Goal: Information Seeking & Learning: Learn about a topic

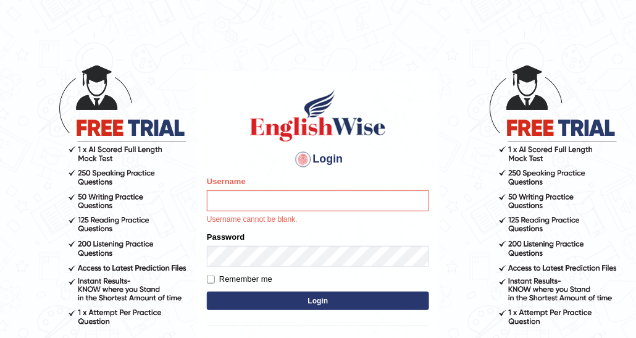
click at [354, 11] on html "Login Please fix the following errors: Username Username cannot be blank. Passw…" at bounding box center [318, 169] width 636 height 338
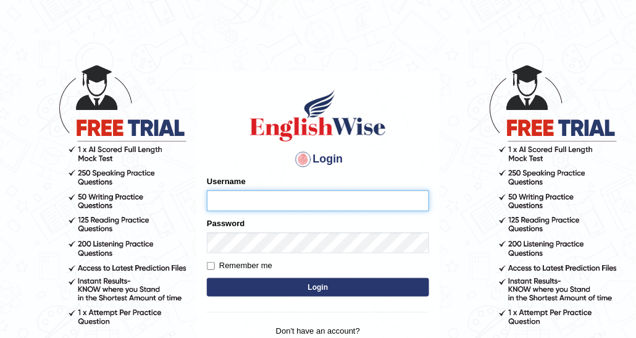
type input "DishaEw"
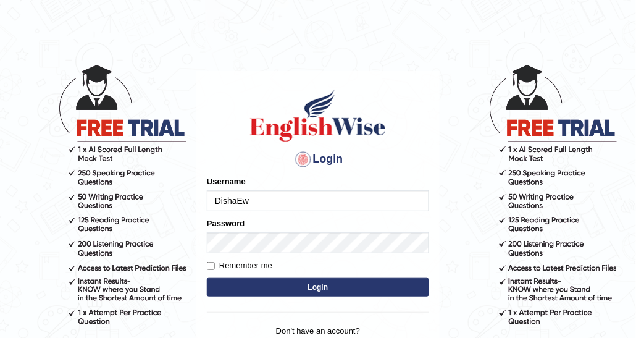
click at [299, 285] on button "Login" at bounding box center [318, 287] width 222 height 19
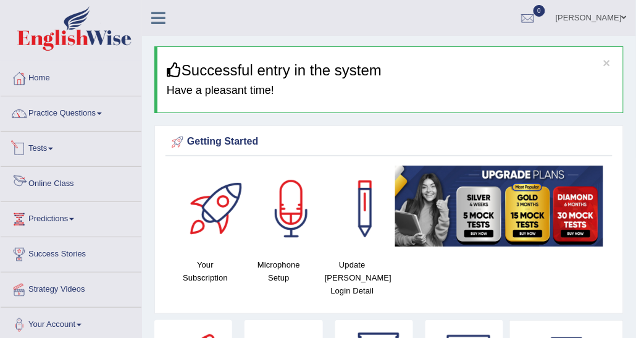
click at [87, 115] on link "Practice Questions" at bounding box center [71, 111] width 141 height 31
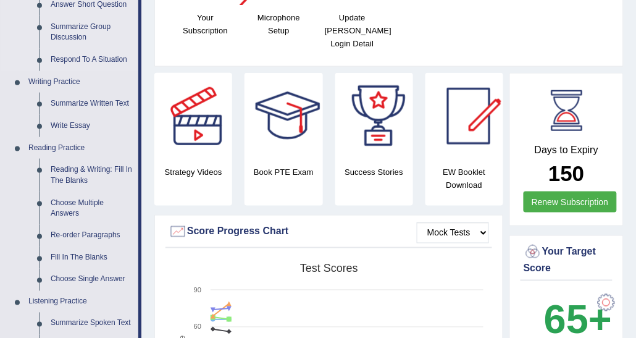
scroll to position [371, 0]
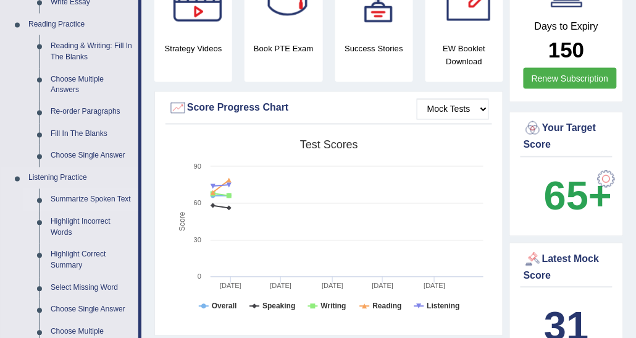
click at [88, 197] on link "Summarize Spoken Text" at bounding box center [91, 200] width 93 height 22
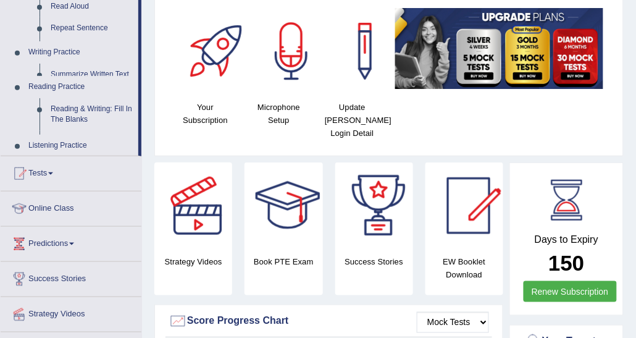
scroll to position [186, 0]
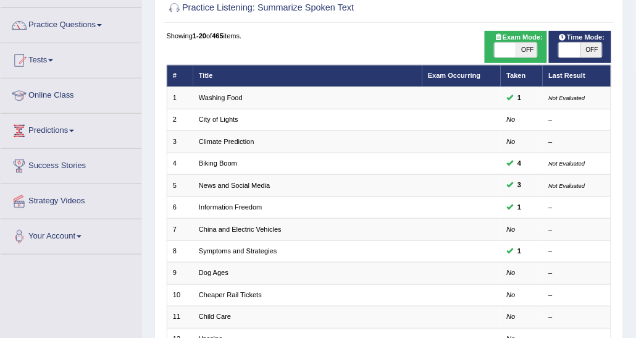
scroll to position [62, 0]
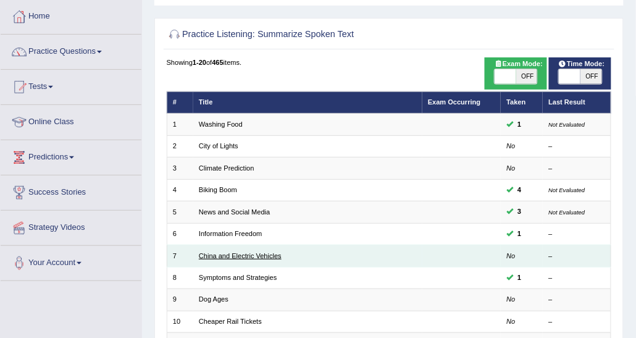
click at [228, 254] on link "China and Electric Vehicles" at bounding box center [240, 255] width 83 height 7
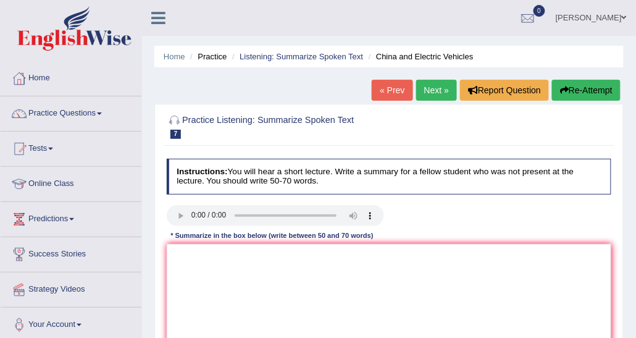
click at [421, 96] on link "Next »" at bounding box center [436, 90] width 41 height 21
click at [249, 52] on link "Listening: Summarize Spoken Text" at bounding box center [302, 56] width 124 height 9
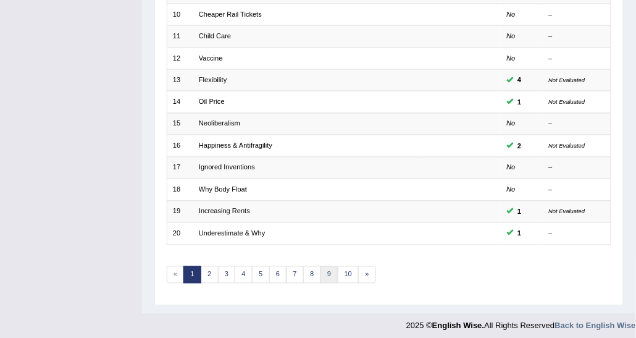
click at [324, 270] on link "9" at bounding box center [329, 274] width 18 height 17
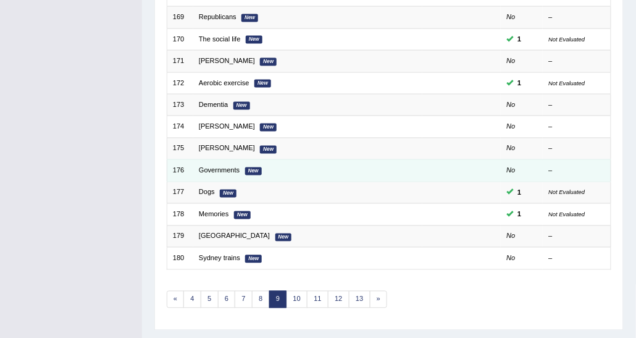
scroll to position [369, 0]
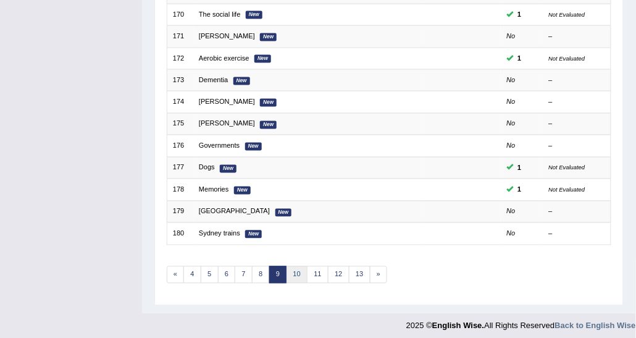
click at [300, 267] on link "10" at bounding box center [298, 274] width 22 height 17
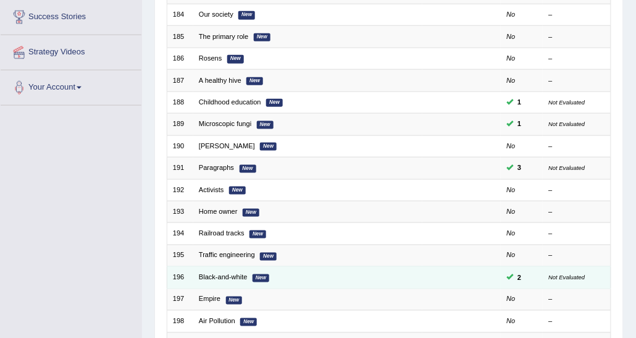
scroll to position [124, 0]
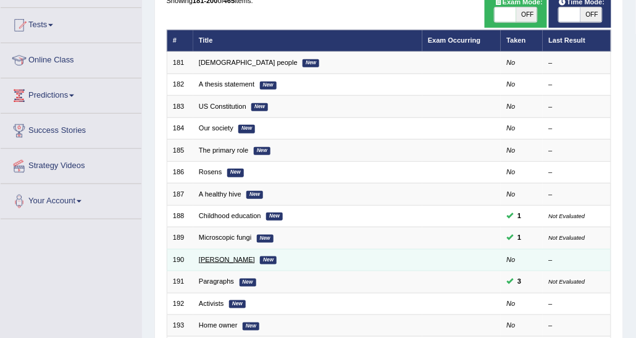
click at [225, 259] on link "Miss Flowers" at bounding box center [227, 259] width 56 height 7
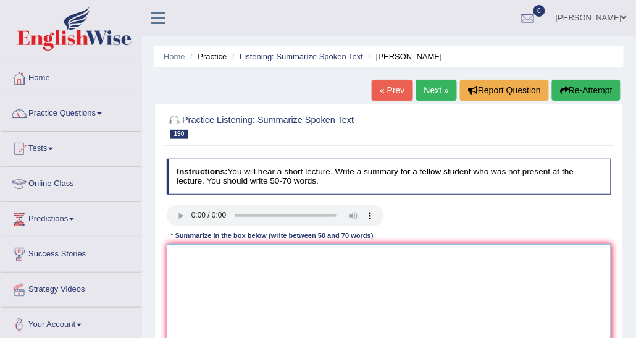
click at [252, 266] on textarea at bounding box center [389, 295] width 445 height 102
paste textarea "The speaker provided a comprehensive overview of [main topic], highlighting sev…"
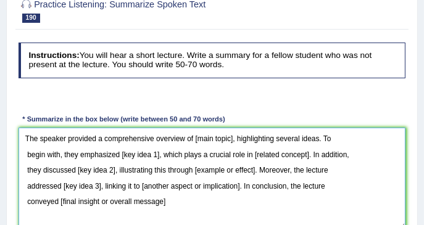
scroll to position [144, 0]
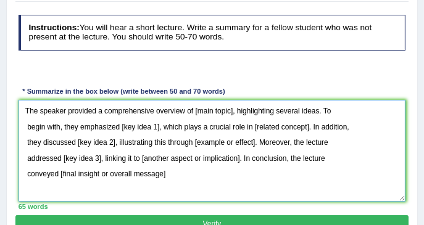
drag, startPoint x: 194, startPoint y: 108, endPoint x: 227, endPoint y: 111, distance: 33.5
click at [224, 111] on textarea "The speaker provided a comprehensive overview of [main topic], highlighting sev…" at bounding box center [213, 151] width 388 height 102
drag, startPoint x: 234, startPoint y: 111, endPoint x: 195, endPoint y: 109, distance: 39.6
click at [195, 109] on textarea "The speaker provided a comprehensive overview of [main topic], highlighting sev…" at bounding box center [213, 151] width 388 height 102
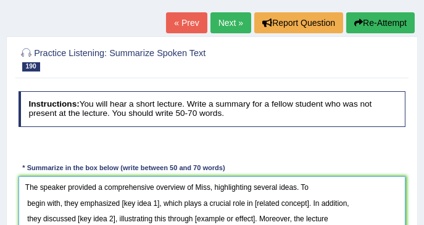
scroll to position [62, 0]
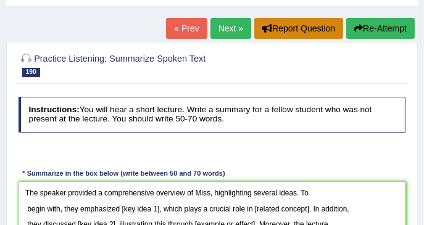
drag, startPoint x: 209, startPoint y: 35, endPoint x: 293, endPoint y: 35, distance: 84.0
click at [293, 35] on div "« Prev Next » Report Question Re-Attempt" at bounding box center [292, 30] width 252 height 24
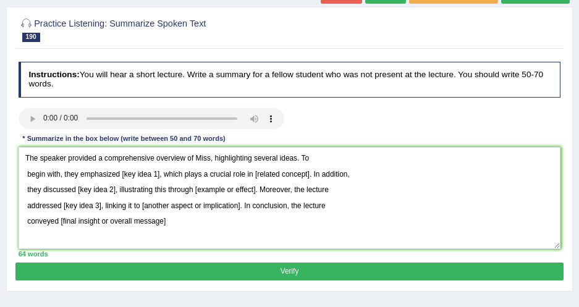
scroll to position [112, 0]
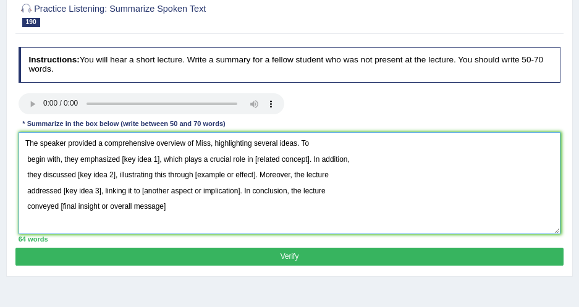
click at [211, 143] on textarea "The speaker provided a comprehensive overview of Miss, highlighting several ide…" at bounding box center [290, 183] width 542 height 102
click at [27, 156] on textarea "The speaker provided a comprehensive overview of Miss Flowers and her teachings…" at bounding box center [290, 183] width 542 height 102
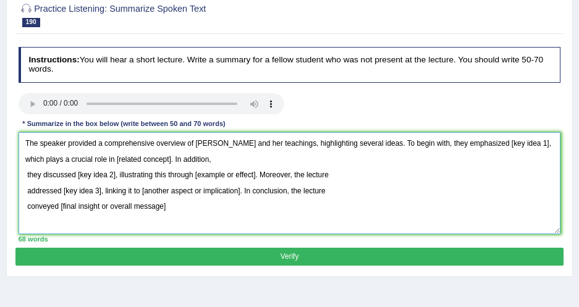
drag, startPoint x: 492, startPoint y: 140, endPoint x: 528, endPoint y: 140, distance: 36.4
click at [528, 140] on textarea "The speaker provided a comprehensive overview of Miss Flowers and her teachings…" at bounding box center [290, 183] width 542 height 102
drag, startPoint x: 137, startPoint y: 157, endPoint x: 193, endPoint y: 160, distance: 56.2
click at [193, 160] on textarea "The speaker provided a comprehensive overview of Miss Flowers and her teachings…" at bounding box center [290, 183] width 542 height 102
click at [27, 171] on textarea "The speaker provided a comprehensive overview of Miss Flowers and her teachings…" at bounding box center [290, 183] width 542 height 102
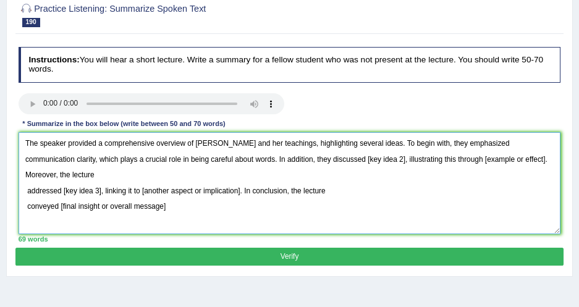
drag, startPoint x: 315, startPoint y: 157, endPoint x: 352, endPoint y: 159, distance: 37.1
click at [352, 159] on textarea "The speaker provided a comprehensive overview of Miss Flowers and her teachings…" at bounding box center [290, 183] width 542 height 102
drag, startPoint x: 476, startPoint y: 159, endPoint x: 537, endPoint y: 162, distance: 60.6
click at [537, 162] on textarea "The speaker provided a comprehensive overview of Miss Flowers and her teachings…" at bounding box center [290, 183] width 542 height 102
click at [511, 161] on textarea "The speaker provided a comprehensive overview of Miss Flowers and her teachings…" at bounding box center [290, 183] width 542 height 102
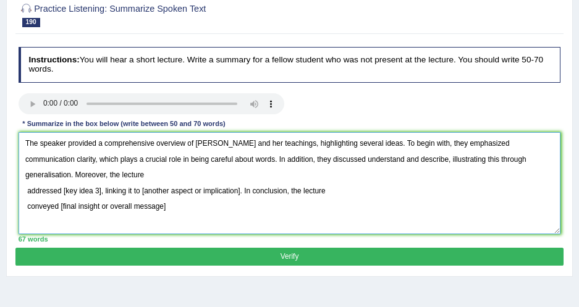
click at [503, 159] on textarea "The speaker provided a comprehensive overview of Miss Flowers and her teachings…" at bounding box center [290, 183] width 542 height 102
click at [535, 160] on textarea "The speaker provided a comprehensive overview of Miss Flowers and her teachings…" at bounding box center [290, 183] width 542 height 102
drag, startPoint x: 316, startPoint y: 160, endPoint x: 395, endPoint y: 165, distance: 79.2
click at [395, 165] on textarea "The speaker provided a comprehensive overview of Miss Flowers and her teachings…" at bounding box center [290, 183] width 542 height 102
click at [22, 191] on textarea "The speaker provided a comprehensive overview of Miss Flowers and her teachings…" at bounding box center [290, 183] width 542 height 102
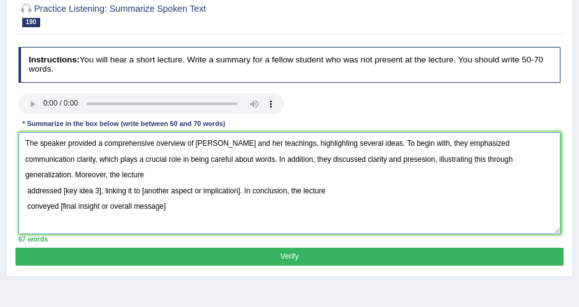
click at [26, 190] on textarea "The speaker provided a comprehensive overview of Miss Flowers and her teachings…" at bounding box center [290, 183] width 542 height 102
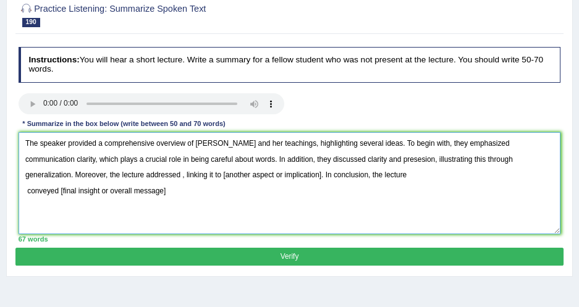
drag, startPoint x: 96, startPoint y: 174, endPoint x: 133, endPoint y: 175, distance: 37.7
click at [133, 175] on textarea "The speaker provided a comprehensive overview of Miss Flowers and her teachings…" at bounding box center [290, 183] width 542 height 102
click at [96, 175] on textarea "The speaker provided a comprehensive overview of Miss Flowers and her teachings…" at bounding box center [290, 183] width 542 height 102
drag, startPoint x: 230, startPoint y: 172, endPoint x: 329, endPoint y: 173, distance: 98.8
click at [329, 173] on textarea "The speaker provided a comprehensive overview of Miss Flowers and her teachings…" at bounding box center [290, 183] width 542 height 102
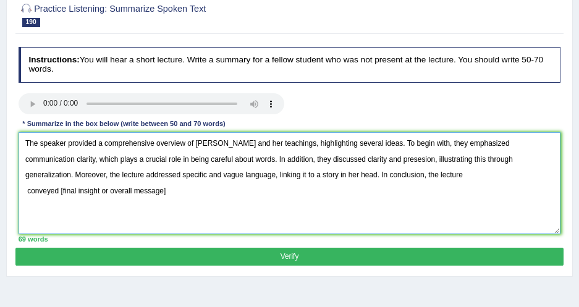
click at [23, 190] on textarea "The speaker provided a comprehensive overview of Miss Flowers and her teachings…" at bounding box center [290, 183] width 542 height 102
drag, startPoint x: 410, startPoint y: 175, endPoint x: 529, endPoint y: 172, distance: 119.2
click at [529, 172] on textarea "The speaker provided a comprehensive overview of Miss Flowers and her teachings…" at bounding box center [290, 183] width 542 height 102
drag, startPoint x: 351, startPoint y: 157, endPoint x: 383, endPoint y: 159, distance: 32.8
click at [383, 159] on textarea "The speaker provided a comprehensive overview of Miss Flowers and her teachings…" at bounding box center [290, 183] width 542 height 102
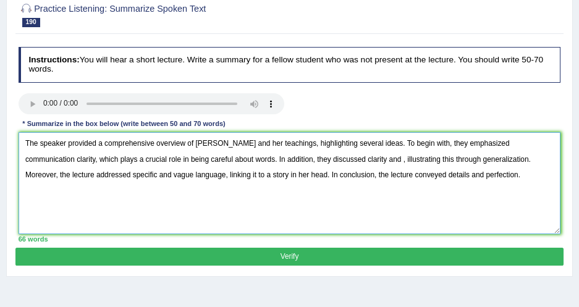
click at [387, 192] on textarea "The speaker provided a comprehensive overview of Miss Flowers and her teachings…" at bounding box center [290, 183] width 542 height 102
click at [350, 159] on textarea "The speaker provided a comprehensive overview of Miss Flowers and her teachings…" at bounding box center [290, 183] width 542 height 102
paste textarea "presesion"
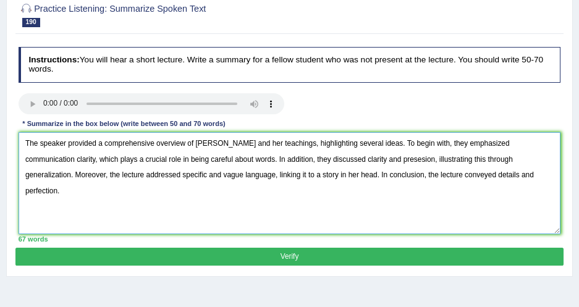
click at [365, 159] on textarea "The speaker provided a comprehensive overview of Miss Flowers and her teachings…" at bounding box center [290, 183] width 542 height 102
click at [405, 189] on textarea "The speaker provided a comprehensive overview of Miss Flowers and her teachings…" at bounding box center [290, 183] width 542 height 102
drag, startPoint x: 354, startPoint y: 159, endPoint x: 386, endPoint y: 162, distance: 32.2
click at [386, 162] on textarea "The speaker provided a comprehensive overview of Miss Flowers and her teachings…" at bounding box center [290, 183] width 542 height 102
click at [366, 159] on textarea "The speaker provided a comprehensive overview of Miss Flowers and her teachings…" at bounding box center [290, 183] width 542 height 102
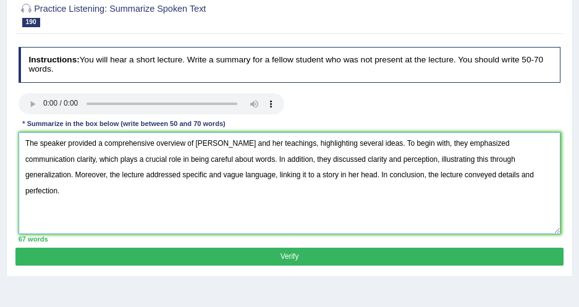
click at [490, 174] on textarea "The speaker provided a comprehensive overview of Miss Flowers and her teachings…" at bounding box center [290, 183] width 542 height 102
click at [25, 159] on textarea "The speaker provided a comprehensive overview of Miss Flowers and her teachings…" at bounding box center [290, 183] width 542 height 102
drag, startPoint x: 492, startPoint y: 142, endPoint x: 44, endPoint y: 157, distance: 447.9
click at [44, 157] on textarea "The speaker provided a comprehensive overview of Miss Flowers and her teachings…" at bounding box center [290, 183] width 542 height 102
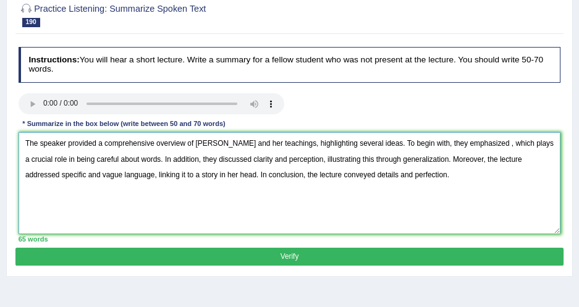
click at [90, 156] on textarea "The speaker provided a comprehensive overview of Miss Flowers and her teachings…" at bounding box center [290, 183] width 542 height 102
paste textarea "ommunication clarityc"
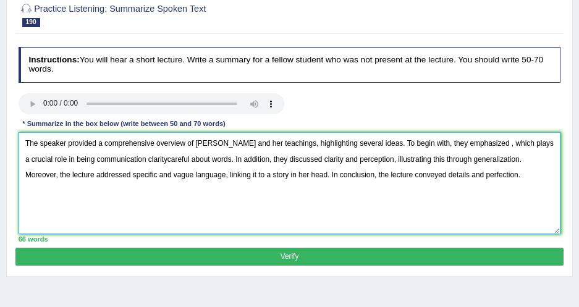
drag, startPoint x: 162, startPoint y: 159, endPoint x: 227, endPoint y: 159, distance: 64.2
click at [227, 159] on textarea "The speaker provided a comprehensive overview of Miss Flowers and her teachings…" at bounding box center [290, 183] width 542 height 102
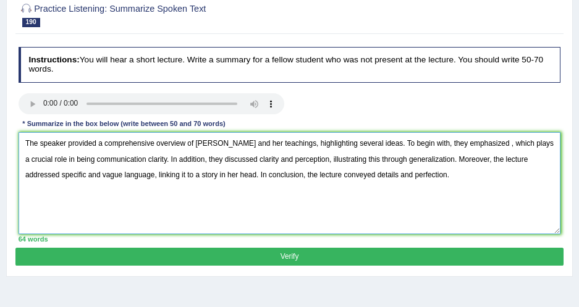
click at [542, 141] on textarea "The speaker provided a comprehensive overview of Miss Flowers and her teachings…" at bounding box center [290, 183] width 542 height 102
click at [492, 142] on textarea "The speaker provided a comprehensive overview of Miss Flowers and her teachings…" at bounding box center [290, 183] width 542 height 102
click at [490, 142] on textarea "The speaker provided a comprehensive overview of Miss Flowers and her teachings…" at bounding box center [290, 183] width 542 height 102
paste textarea "careful about words"
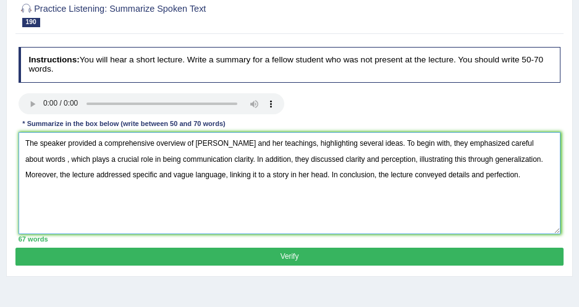
click at [491, 141] on textarea "The speaker provided a comprehensive overview of Miss Flowers and her teachings…" at bounding box center [290, 183] width 542 height 102
click at [66, 162] on textarea "The speaker provided a comprehensive overview of Miss Flowers and her teachings…" at bounding box center [290, 183] width 542 height 102
drag, startPoint x: 159, startPoint y: 159, endPoint x: 178, endPoint y: 156, distance: 19.9
click at [178, 156] on textarea "The speaker provided a comprehensive overview of Miss Flowers and her teachings…" at bounding box center [290, 183] width 542 height 102
drag, startPoint x: 229, startPoint y: 158, endPoint x: 251, endPoint y: 154, distance: 21.9
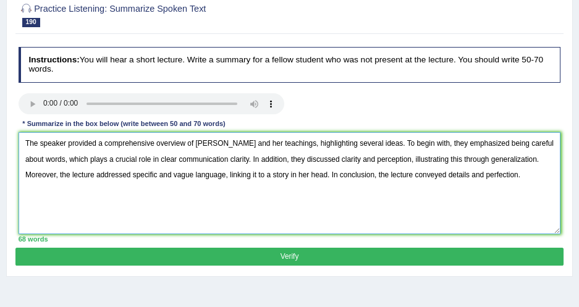
click at [251, 154] on textarea "The speaker provided a comprehensive overview of Miss Flowers and her teachings…" at bounding box center [290, 183] width 542 height 102
drag, startPoint x: 320, startPoint y: 156, endPoint x: 340, endPoint y: 155, distance: 20.4
click at [340, 155] on textarea "The speaker provided a comprehensive overview of Miss Flowers and her teachings…" at bounding box center [290, 183] width 542 height 102
type textarea "The speaker provided a comprehensive overview of Miss Flowers and her teachings…"
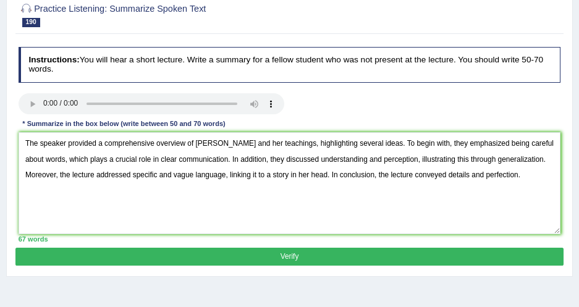
click at [272, 254] on button "Verify" at bounding box center [288, 257] width 547 height 18
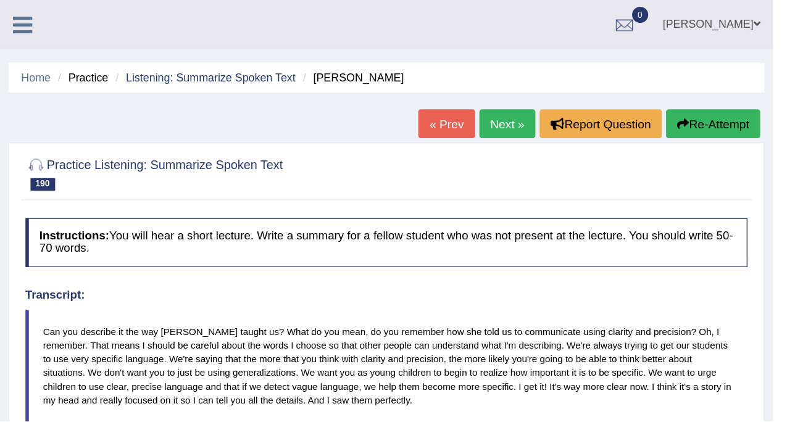
scroll to position [0, 0]
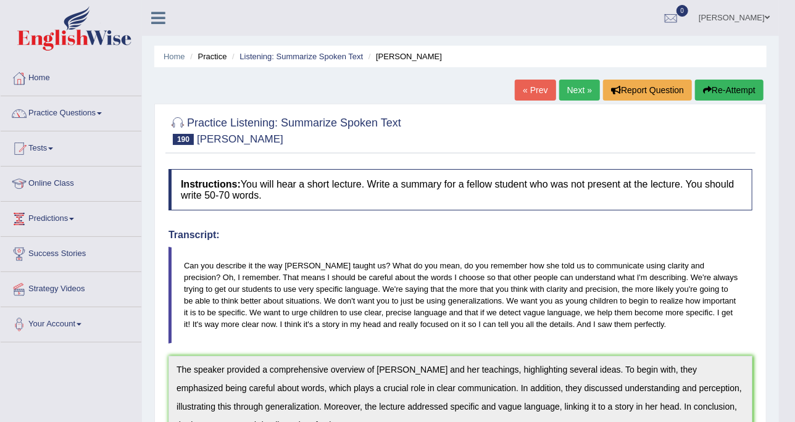
drag, startPoint x: 575, startPoint y: 0, endPoint x: 70, endPoint y: 112, distance: 516.9
click at [70, 112] on link "Practice Questions" at bounding box center [71, 111] width 141 height 31
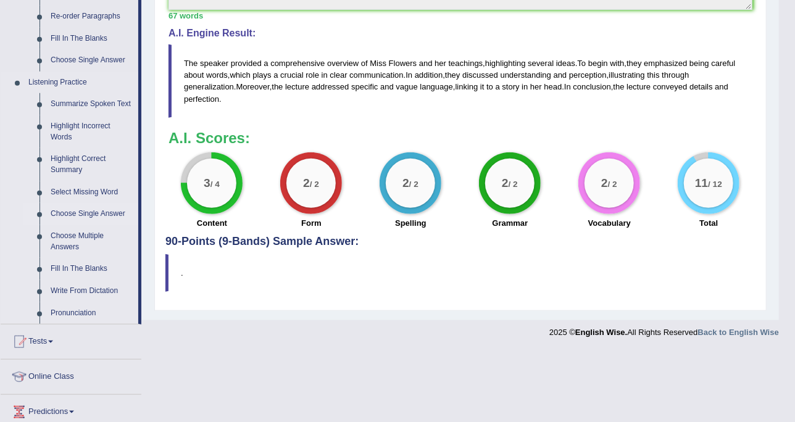
scroll to position [540, 0]
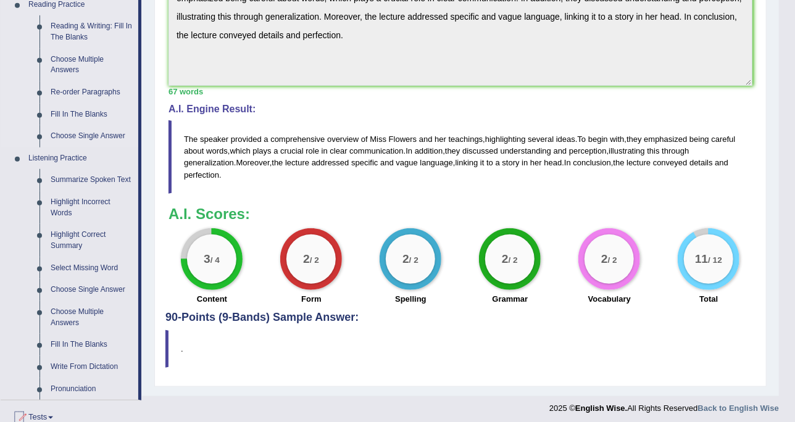
scroll to position [463, 0]
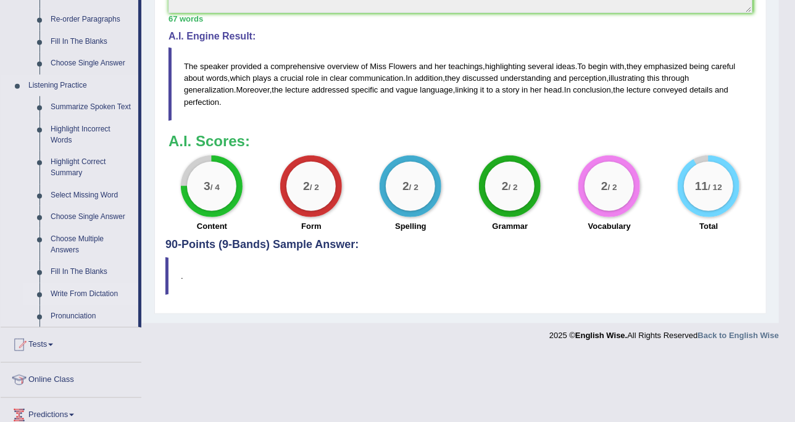
click at [109, 288] on link "Write From Dictation" at bounding box center [91, 294] width 93 height 22
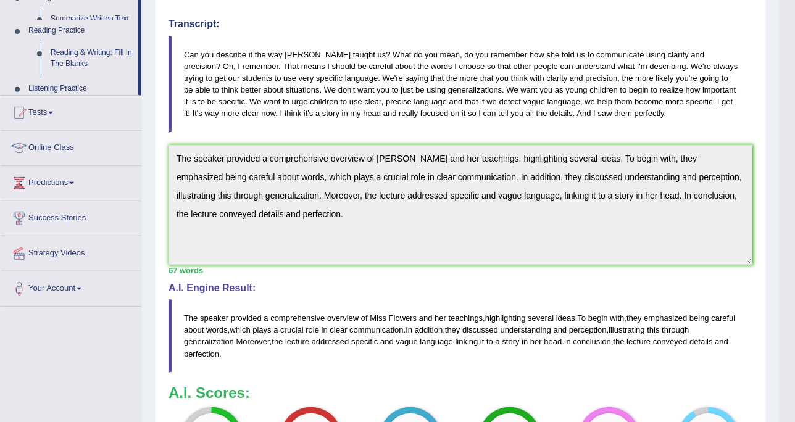
scroll to position [152, 0]
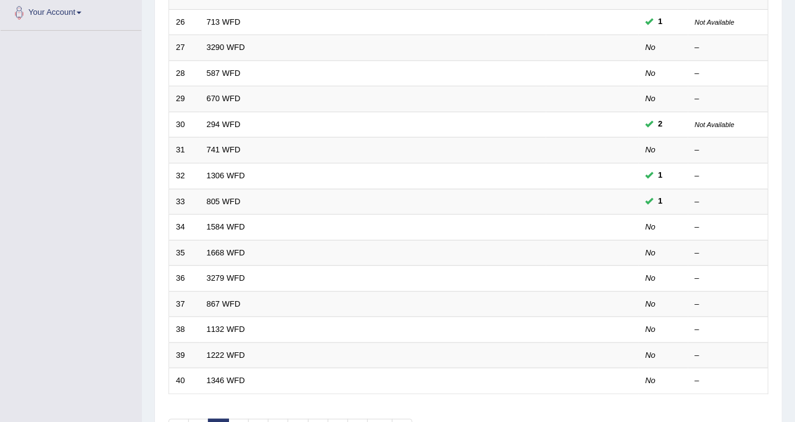
click at [227, 222] on link "1584 WFD" at bounding box center [226, 226] width 38 height 9
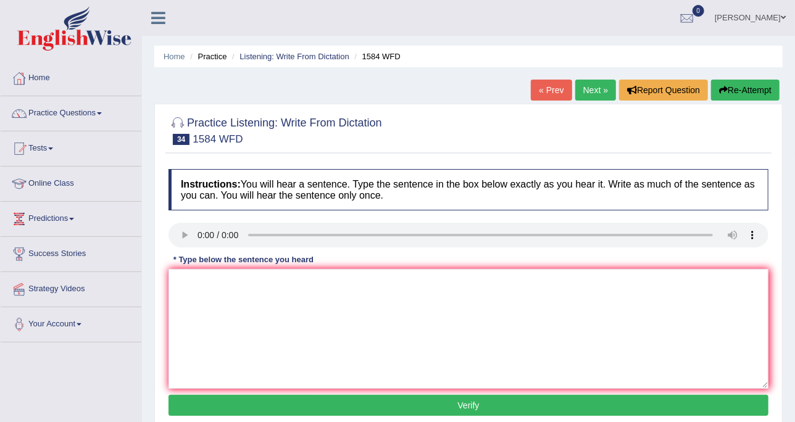
click at [199, 268] on div "Instructions: You will hear a sentence. Type the sentence in the box below exac…" at bounding box center [468, 294] width 606 height 263
click at [199, 278] on textarea at bounding box center [469, 329] width 600 height 120
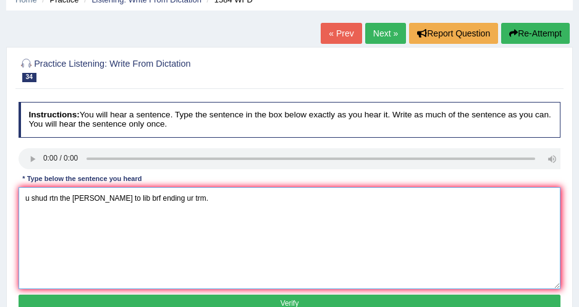
scroll to position [112, 0]
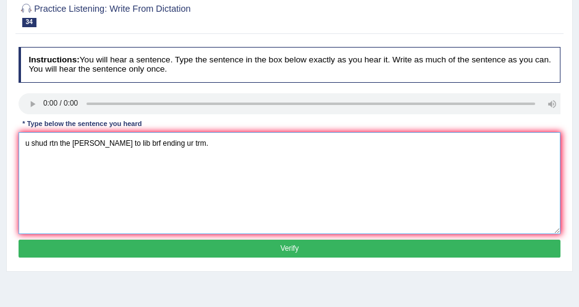
click at [65, 164] on textarea "u shud rtn the buls to lib brf ending ur trm." at bounding box center [290, 183] width 542 height 102
click at [81, 146] on textarea "u shud rtn the buls to lib brf ending ur trm." at bounding box center [290, 183] width 542 height 102
click at [182, 148] on textarea "u shud rtn the buks to lib brf ending ur trm." at bounding box center [290, 183] width 542 height 102
click at [72, 154] on textarea "u shud rtn the buks to lib brf ending ur trm." at bounding box center [290, 183] width 542 height 102
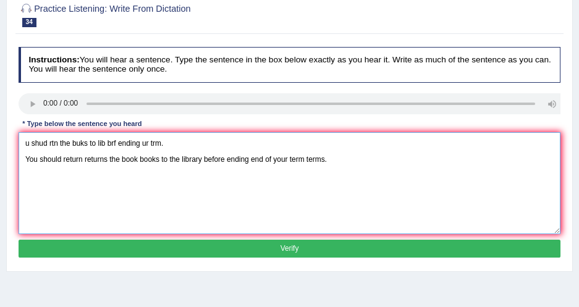
drag, startPoint x: 175, startPoint y: 146, endPoint x: 14, endPoint y: 144, distance: 161.2
click at [14, 144] on div "Practice Listening: Write From Dictation 34 1584 WFD Instructions: You will hea…" at bounding box center [289, 132] width 566 height 280
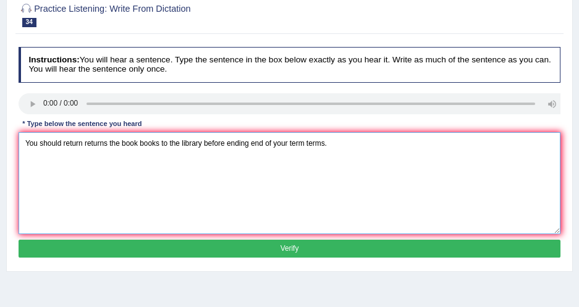
click at [24, 157] on textarea "You should return returns the book books to the library before ending end of yo…" at bounding box center [290, 183] width 542 height 102
type textarea "You should return returns the book books to the library before ending end of yo…"
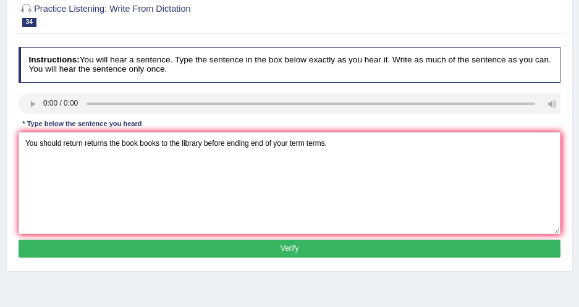
click at [117, 251] on button "Verify" at bounding box center [290, 249] width 542 height 18
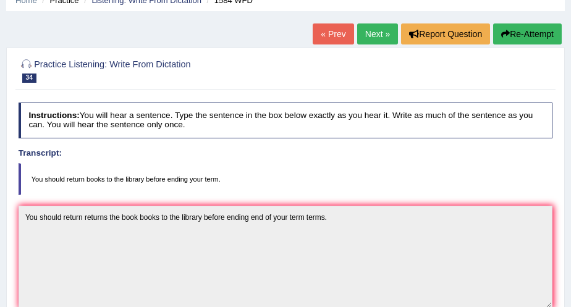
scroll to position [0, 0]
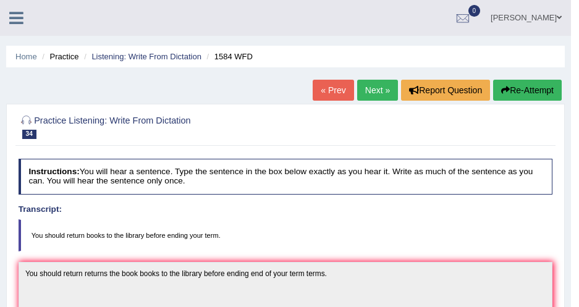
click at [365, 97] on link "Next »" at bounding box center [377, 90] width 41 height 21
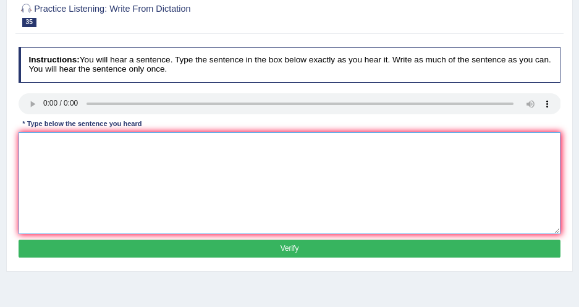
click at [127, 142] on textarea at bounding box center [290, 183] width 542 height 102
click at [89, 142] on textarea at bounding box center [290, 183] width 542 height 102
click at [107, 146] on textarea "He is almost never in his office." at bounding box center [290, 183] width 542 height 102
click at [156, 156] on textarea "He is almost never in his this office." at bounding box center [290, 183] width 542 height 102
type textarea "He is almost never in his this office."
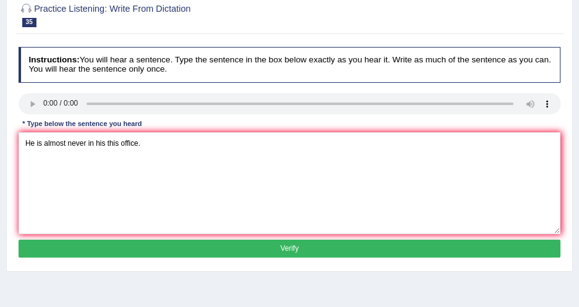
click at [304, 243] on button "Verify" at bounding box center [290, 249] width 542 height 18
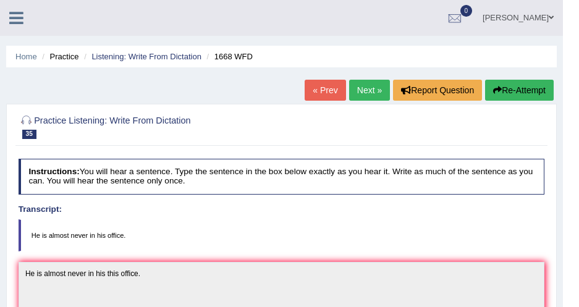
click at [364, 90] on link "Next »" at bounding box center [369, 90] width 41 height 21
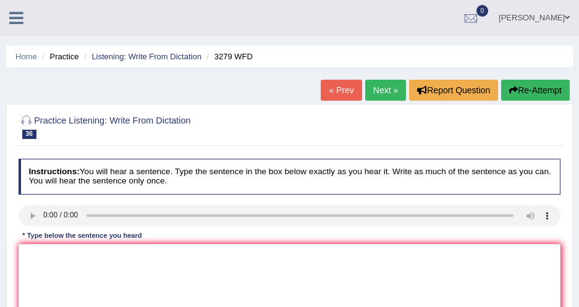
scroll to position [56, 0]
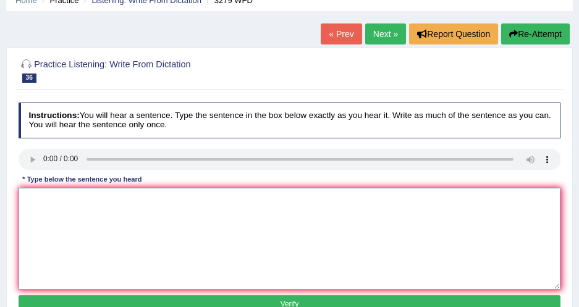
click at [146, 215] on textarea at bounding box center [290, 239] width 542 height 102
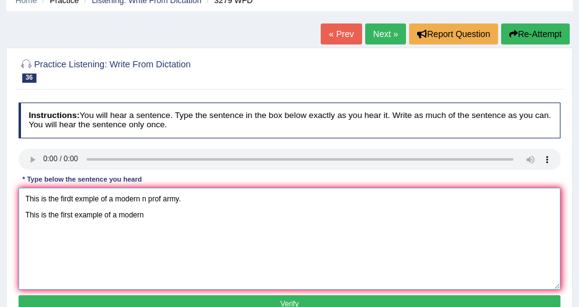
click at [117, 217] on textarea "This is the firdt exmple of a modern n prof army. This is the first example of …" at bounding box center [290, 239] width 542 height 102
click at [168, 212] on textarea "This is the firdt exmple of a modern n prof army. This is the first example of …" at bounding box center [290, 239] width 542 height 102
click at [185, 214] on textarea "This is the firdt exmple of a modern n prof army. This is the first example of …" at bounding box center [290, 239] width 542 height 102
drag, startPoint x: 186, startPoint y: 197, endPoint x: -2, endPoint y: 203, distance: 189.1
click at [0, 203] on html "Toggle navigation Home Practice Questions Speaking Practice Read Aloud Repeat S…" at bounding box center [289, 97] width 579 height 307
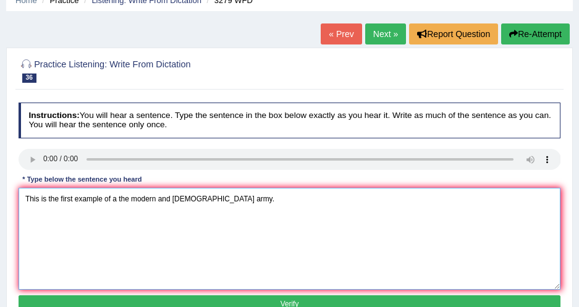
click at [23, 214] on textarea "This is the first example of a the modern and proffessional army." at bounding box center [290, 239] width 542 height 102
click at [184, 198] on textarea "This is the first example of a the modern and proffessional army." at bounding box center [290, 239] width 542 height 102
click at [249, 201] on textarea "This is the first example of a the modern and professional army." at bounding box center [290, 239] width 542 height 102
click at [191, 198] on textarea "This is the first example of a the modern and professional army." at bounding box center [290, 239] width 542 height 102
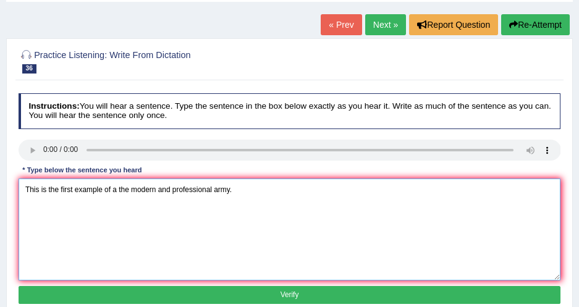
scroll to position [112, 0]
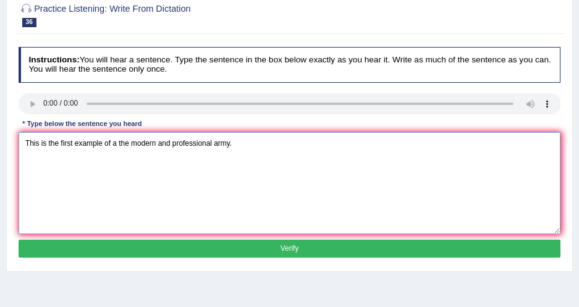
click at [237, 142] on textarea "This is the first example of a the modern and professional army." at bounding box center [290, 183] width 542 height 102
type textarea "This is the first example of a the modern and professional army."
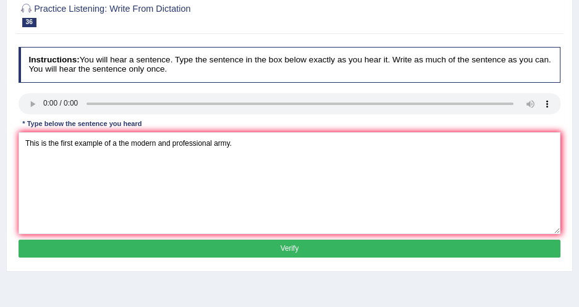
click at [216, 242] on button "Verify" at bounding box center [290, 249] width 542 height 18
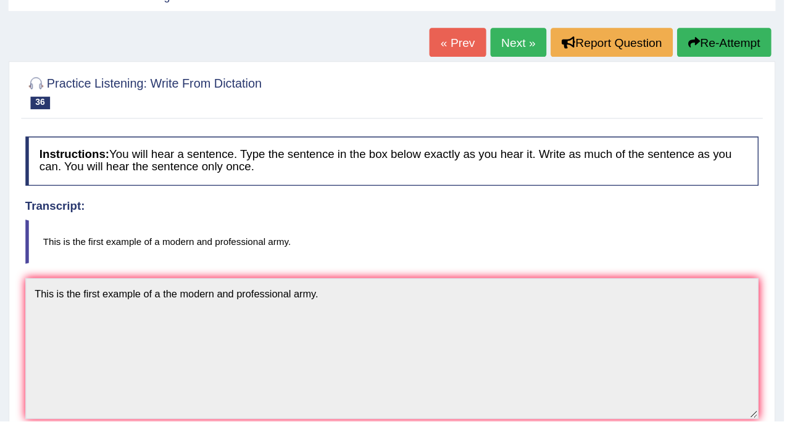
scroll to position [0, 0]
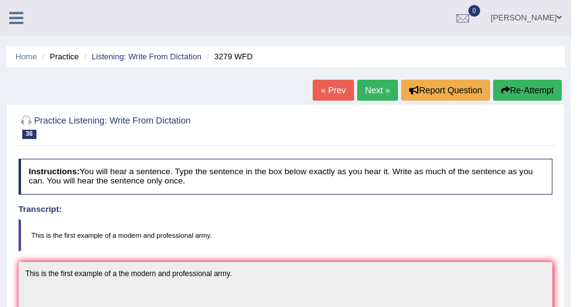
click at [328, 23] on ul "Disha Vij Toggle navigation Username: DishaEw Access Type: Online Subscription:…" at bounding box center [371, 17] width 400 height 35
click at [319, 52] on ul "Home Practice Listening: Write From Dictation 3279 WFD" at bounding box center [285, 57] width 558 height 22
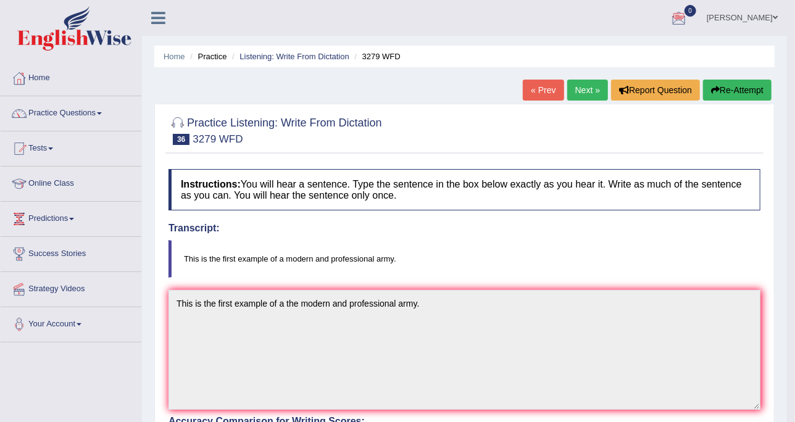
drag, startPoint x: 529, startPoint y: 0, endPoint x: 72, endPoint y: 107, distance: 468.8
click at [72, 107] on link "Practice Questions" at bounding box center [71, 111] width 141 height 31
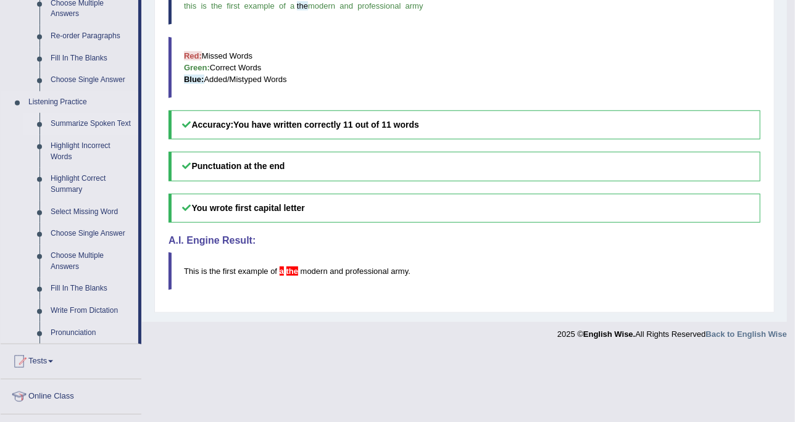
scroll to position [500, 0]
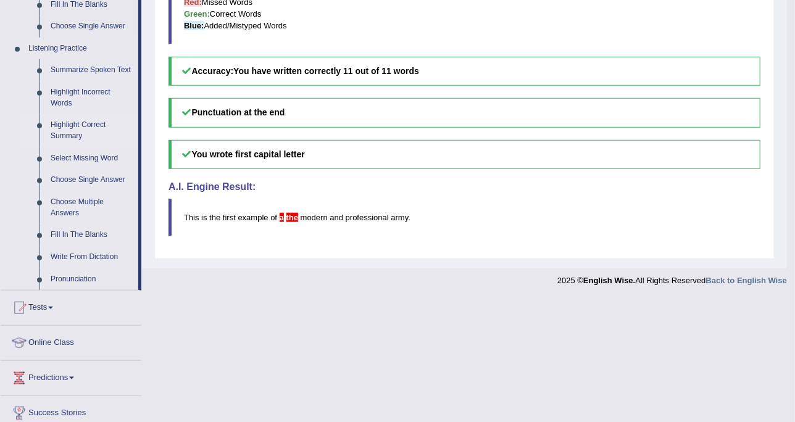
click at [83, 122] on link "Highlight Correct Summary" at bounding box center [91, 130] width 93 height 33
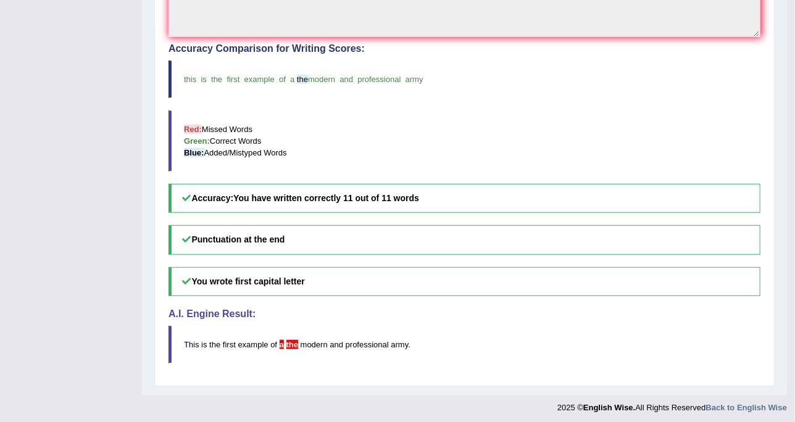
scroll to position [168, 0]
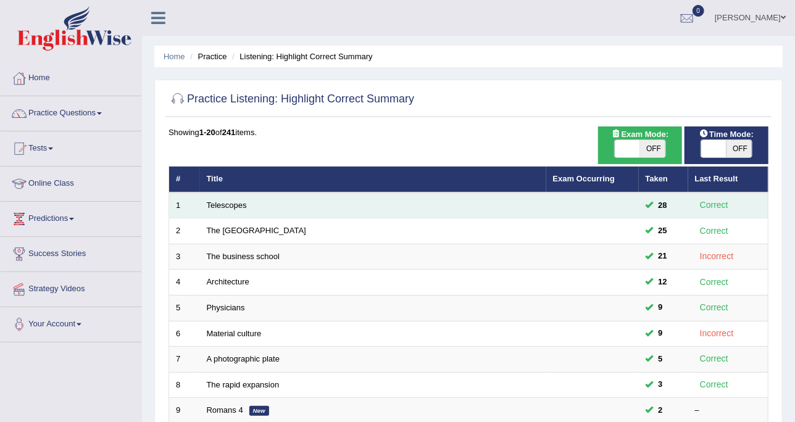
click at [224, 195] on td "Telescopes" at bounding box center [373, 206] width 346 height 26
click at [227, 204] on link "Telescopes" at bounding box center [227, 205] width 40 height 9
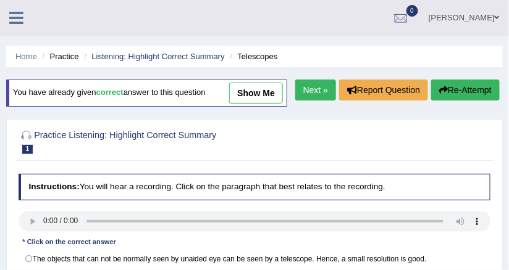
click at [301, 88] on link "Next »" at bounding box center [315, 90] width 41 height 21
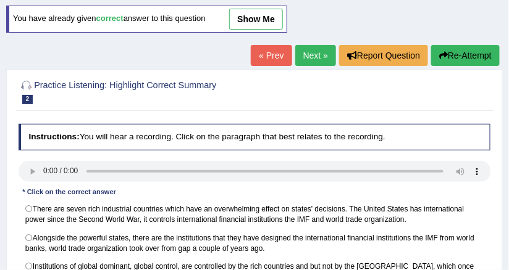
scroll to position [49, 0]
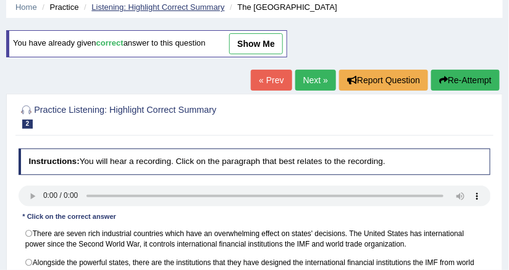
click at [174, 6] on link "Listening: Highlight Correct Summary" at bounding box center [157, 6] width 133 height 9
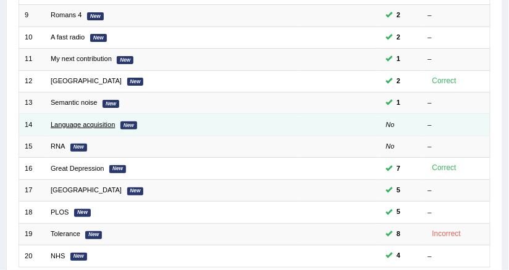
click at [79, 123] on link "Language acquisition" at bounding box center [83, 124] width 64 height 7
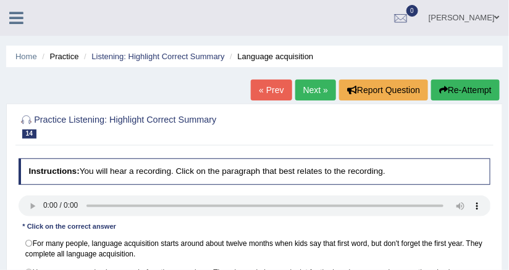
click at [182, 61] on li "Listening: Highlight Correct Summary" at bounding box center [153, 57] width 144 height 12
click at [182, 57] on link "Listening: Highlight Correct Summary" at bounding box center [157, 56] width 133 height 9
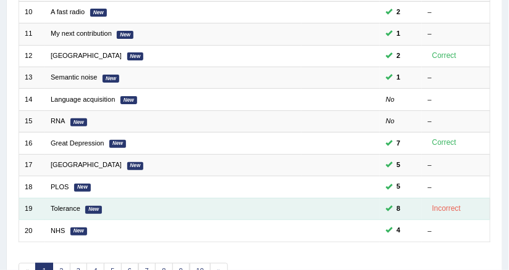
scroll to position [440, 0]
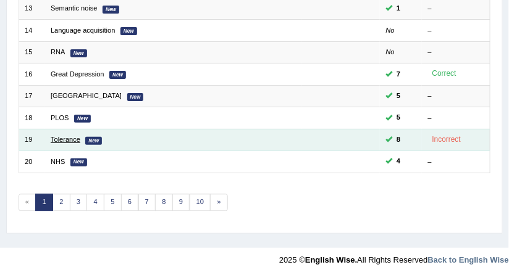
click at [65, 136] on link "Tolerance" at bounding box center [66, 139] width 30 height 7
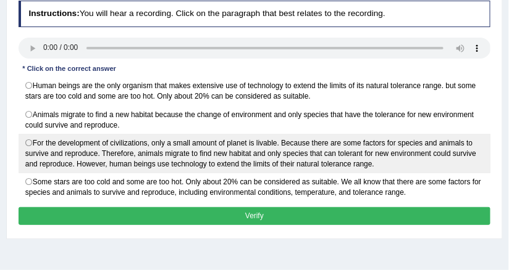
click at [54, 143] on label "For the development of civilizations, only a small amount of planet is livable.…" at bounding box center [255, 154] width 472 height 40
radio input "true"
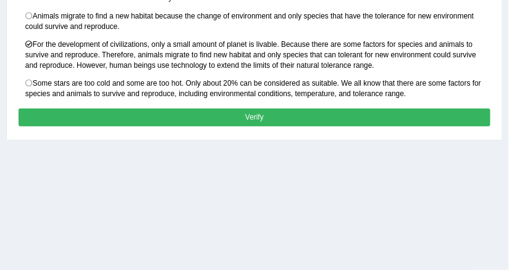
click at [175, 119] on button "Verify" at bounding box center [255, 118] width 472 height 18
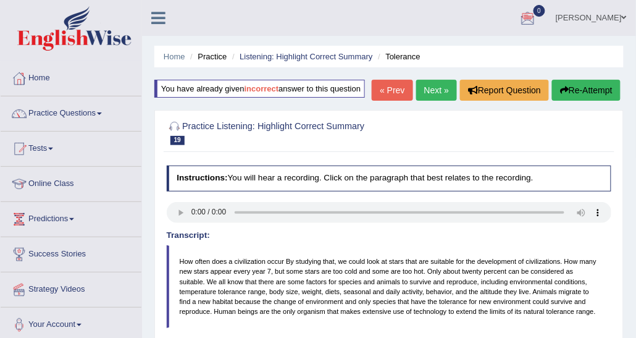
drag, startPoint x: 464, startPoint y: 0, endPoint x: 254, endPoint y: 86, distance: 227.1
click at [254, 86] on b "incorrect" at bounding box center [262, 88] width 35 height 9
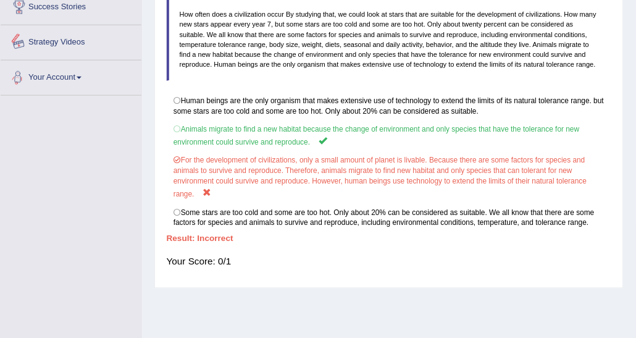
scroll to position [62, 0]
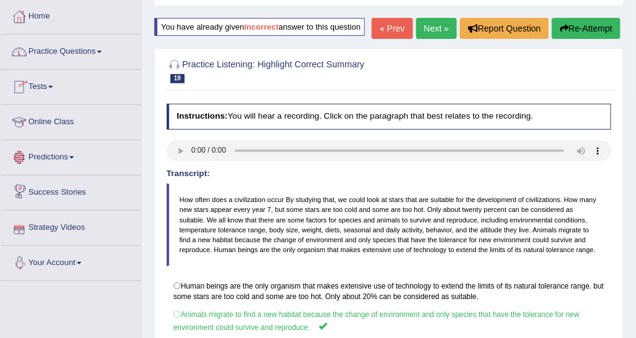
click at [102, 52] on span at bounding box center [99, 52] width 5 height 2
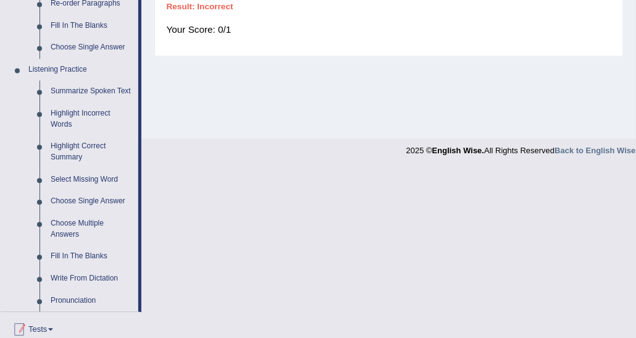
scroll to position [477, 0]
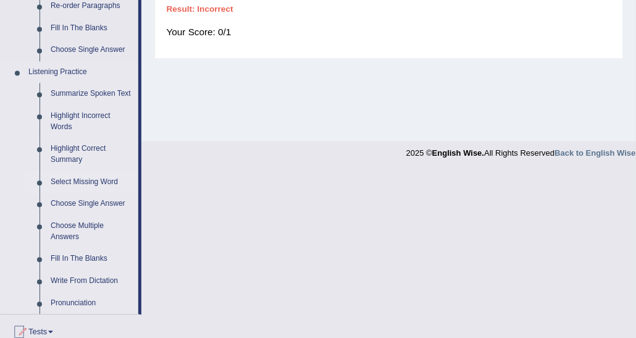
click at [78, 180] on link "Select Missing Word" at bounding box center [91, 182] width 93 height 22
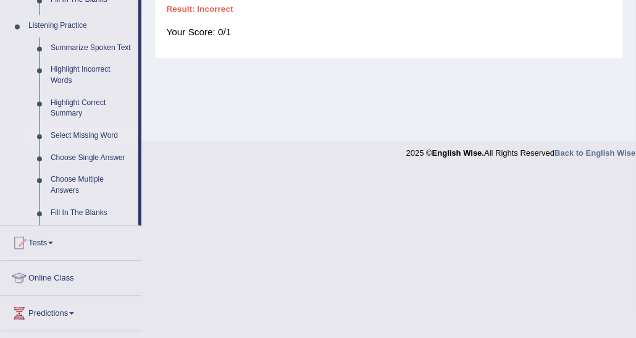
scroll to position [310, 0]
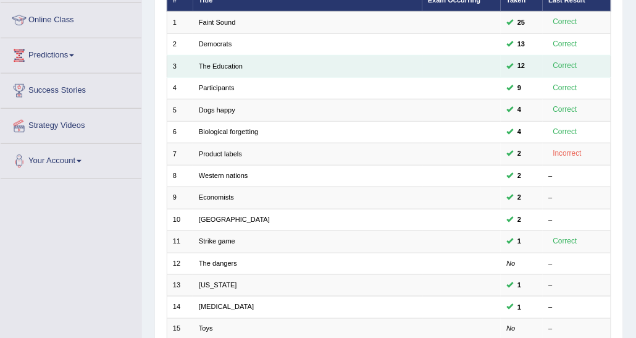
scroll to position [309, 0]
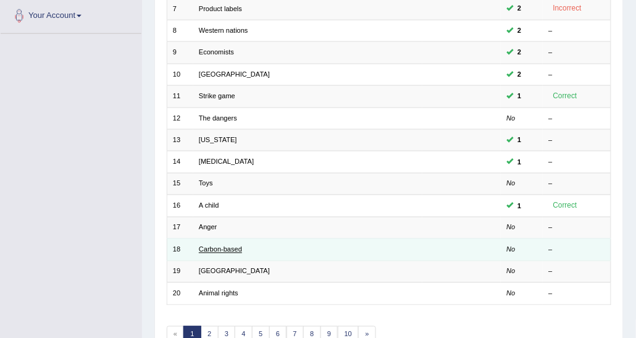
click at [232, 246] on link "Carbon-based" at bounding box center [220, 249] width 43 height 7
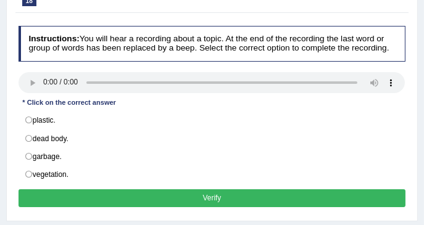
scroll to position [144, 0]
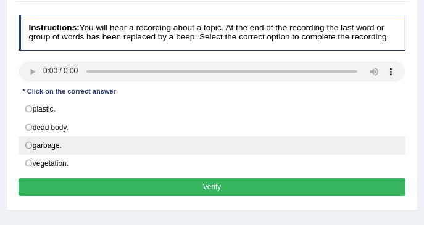
click at [49, 140] on label "garbage." at bounding box center [213, 145] width 388 height 19
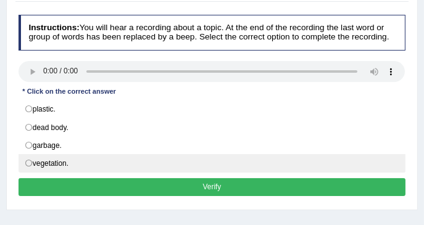
radio input "true"
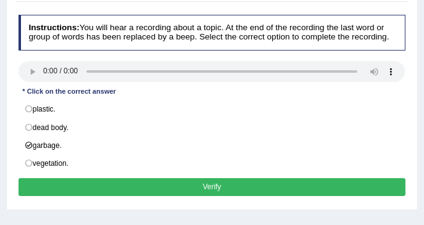
click at [170, 183] on button "Verify" at bounding box center [213, 187] width 388 height 18
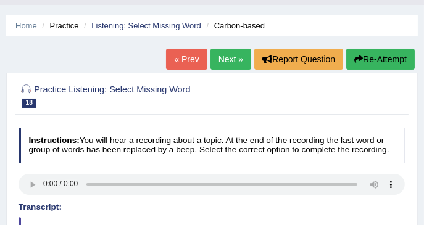
scroll to position [20, 0]
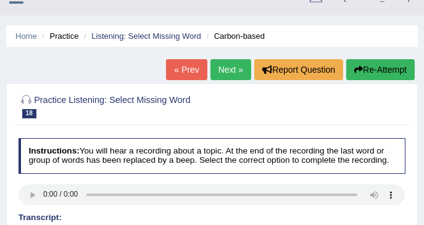
click at [228, 76] on link "Next »" at bounding box center [231, 69] width 41 height 21
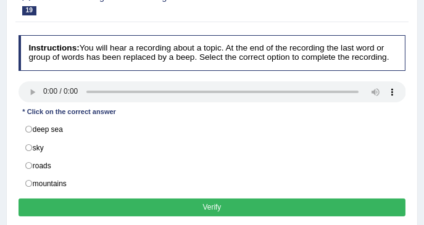
scroll to position [164, 0]
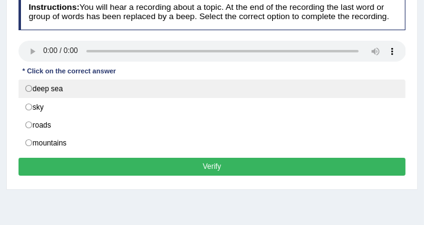
click at [60, 91] on label "deep sea" at bounding box center [213, 89] width 388 height 19
radio input "true"
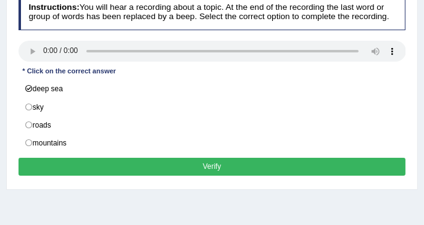
click at [141, 158] on button "Verify" at bounding box center [213, 167] width 388 height 18
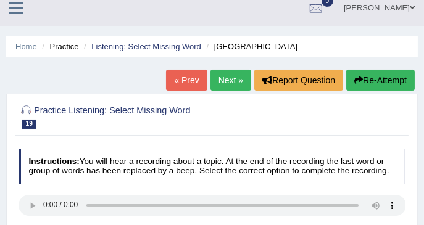
scroll to position [0, 0]
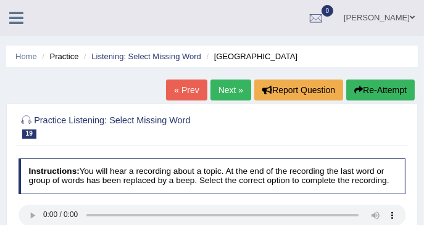
click at [215, 90] on link "Next »" at bounding box center [231, 90] width 41 height 21
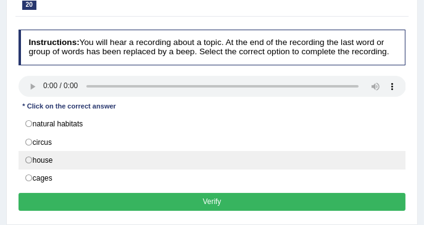
scroll to position [124, 0]
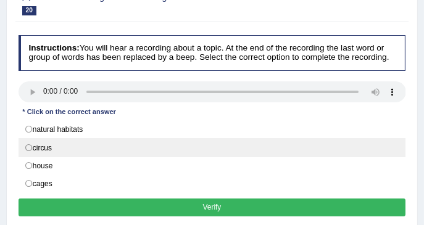
drag, startPoint x: 79, startPoint y: 127, endPoint x: 84, endPoint y: 142, distance: 15.6
click at [79, 127] on label "natural habitats" at bounding box center [213, 129] width 388 height 19
radio input "true"
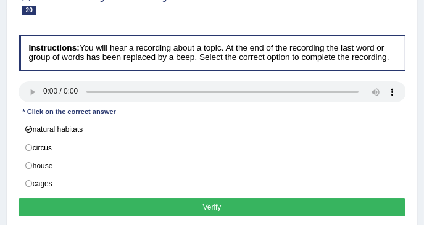
click at [96, 209] on button "Verify" at bounding box center [213, 208] width 388 height 18
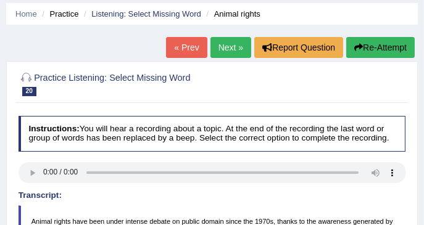
scroll to position [0, 0]
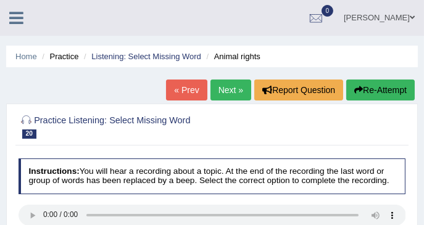
click at [215, 89] on link "Next »" at bounding box center [231, 90] width 41 height 21
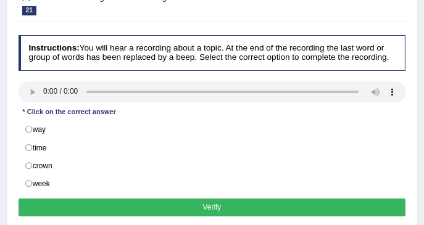
scroll to position [124, 0]
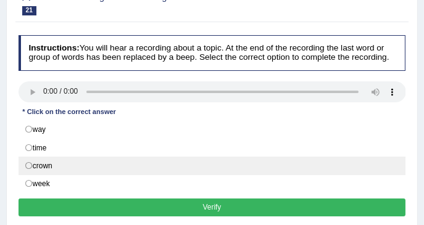
click at [29, 159] on label "crown" at bounding box center [213, 166] width 388 height 19
radio input "true"
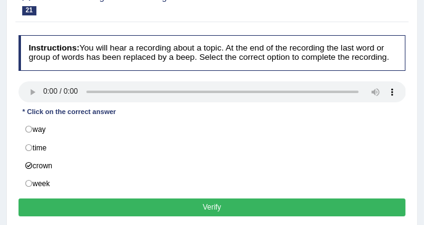
click at [103, 204] on button "Verify" at bounding box center [213, 208] width 388 height 18
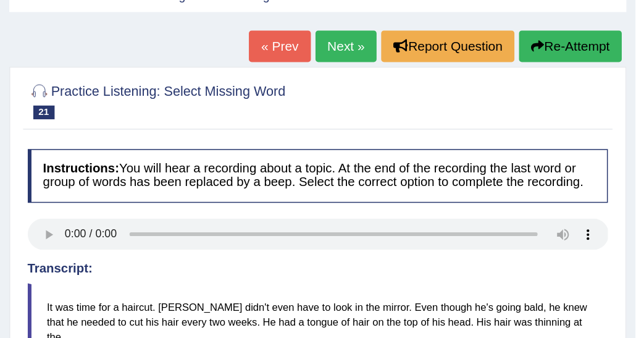
scroll to position [0, 0]
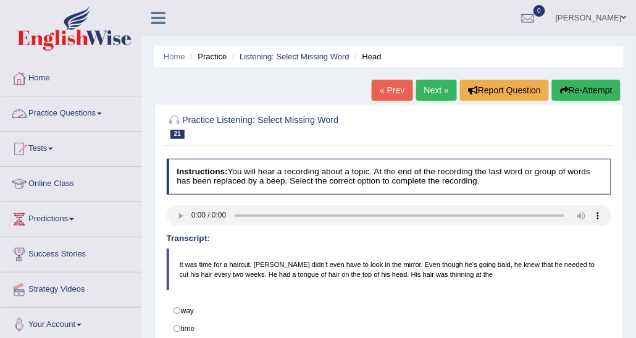
click at [80, 112] on link "Practice Questions" at bounding box center [71, 111] width 141 height 31
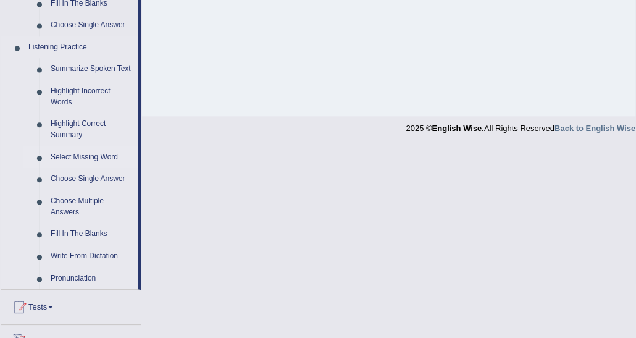
scroll to position [494, 0]
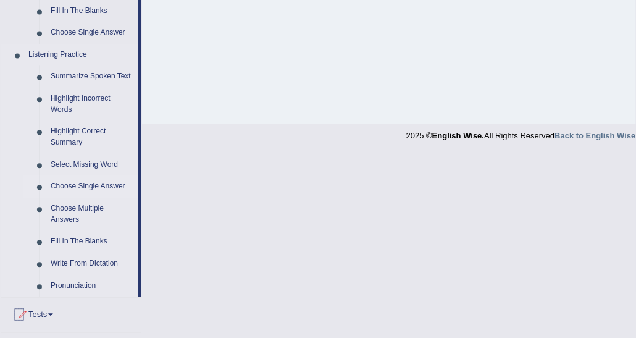
click at [99, 183] on link "Choose Single Answer" at bounding box center [91, 186] width 93 height 22
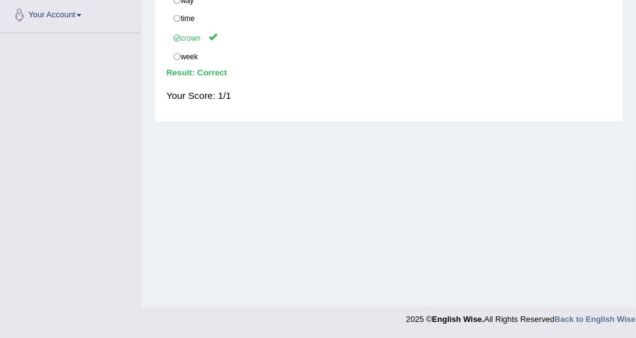
scroll to position [159, 0]
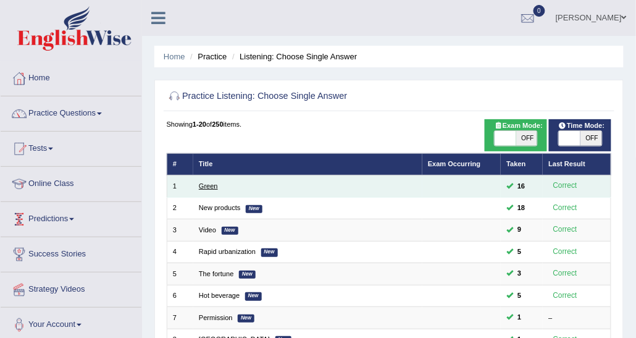
click at [208, 185] on link "Green" at bounding box center [208, 185] width 19 height 7
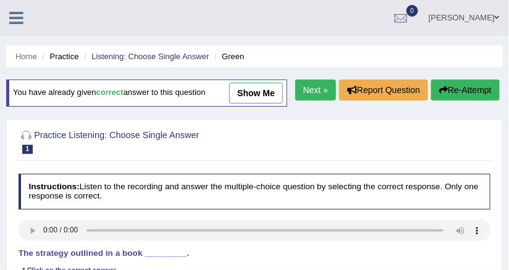
click at [254, 84] on link "show me" at bounding box center [256, 93] width 54 height 21
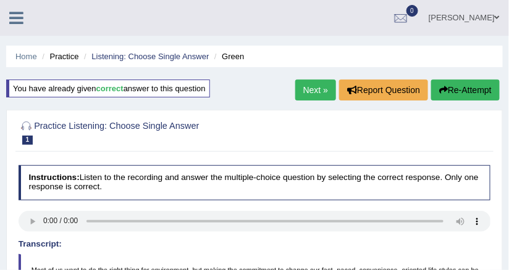
click at [316, 90] on link "Next »" at bounding box center [315, 90] width 41 height 21
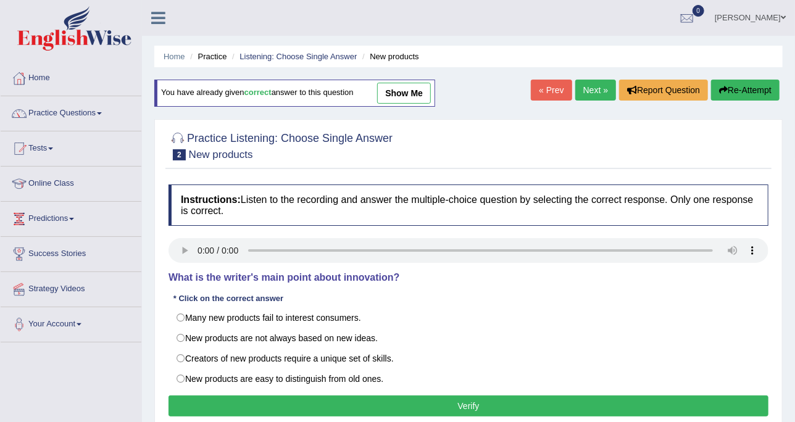
drag, startPoint x: 490, startPoint y: 15, endPoint x: 314, endPoint y: 156, distance: 225.4
click at [314, 156] on h2 "Practice Listening: Choose Single Answer 2 New products" at bounding box center [281, 145] width 224 height 31
click at [72, 109] on link "Practice Questions" at bounding box center [71, 111] width 141 height 31
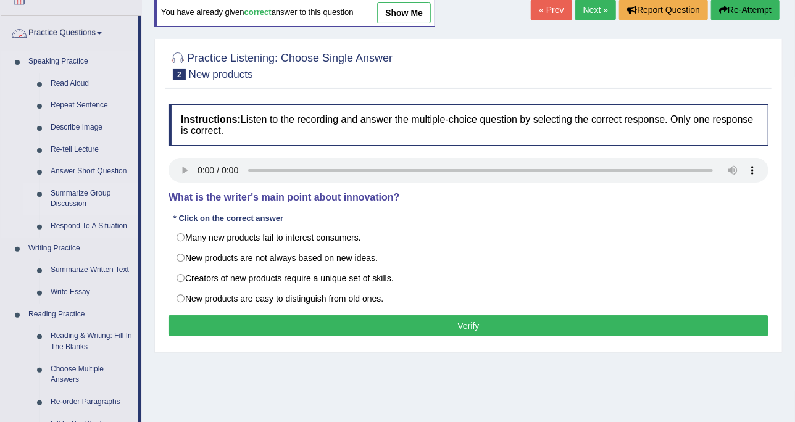
scroll to position [232, 0]
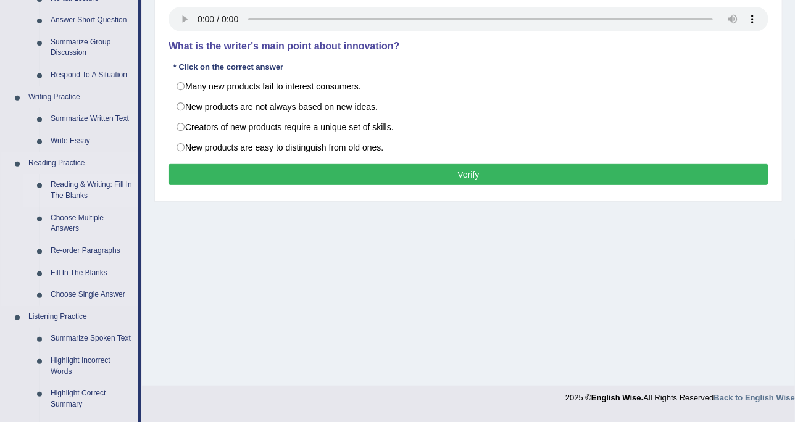
click at [96, 196] on link "Reading & Writing: Fill In The Blanks" at bounding box center [91, 190] width 93 height 33
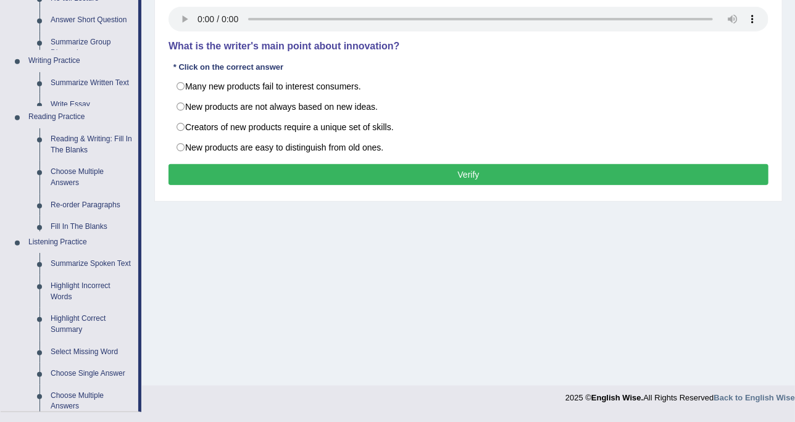
scroll to position [225, 0]
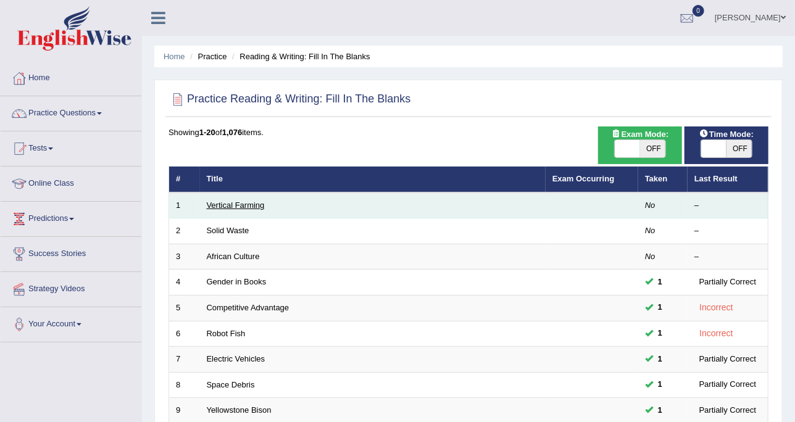
click at [244, 207] on link "Vertical Farming" at bounding box center [236, 205] width 58 height 9
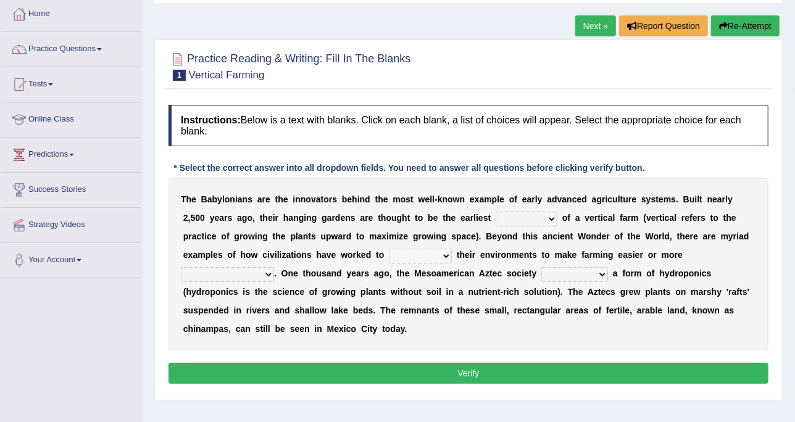
scroll to position [154, 0]
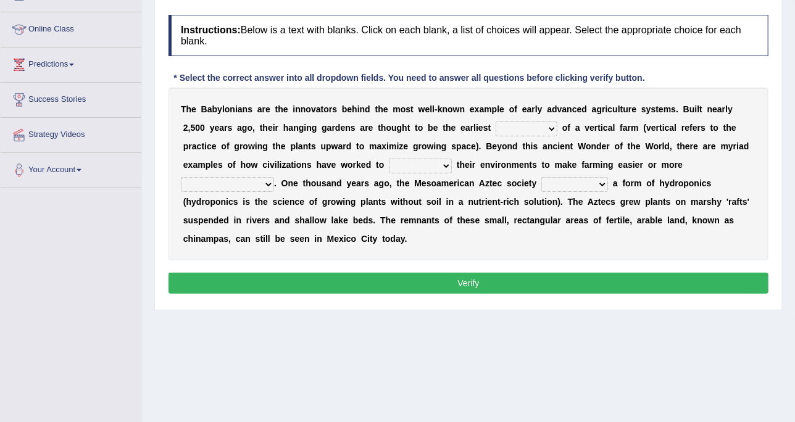
click at [443, 117] on div "T h e B a b y l o n i a n s a r e t h e i n n o v a t o r s b e h i n d t h e m…" at bounding box center [469, 174] width 600 height 173
click at [496, 127] on select "prototype failure discredit protocol" at bounding box center [527, 129] width 62 height 15
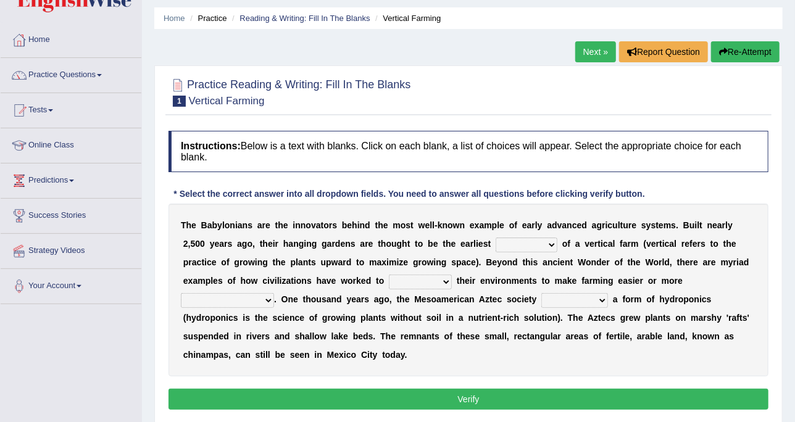
scroll to position [0, 0]
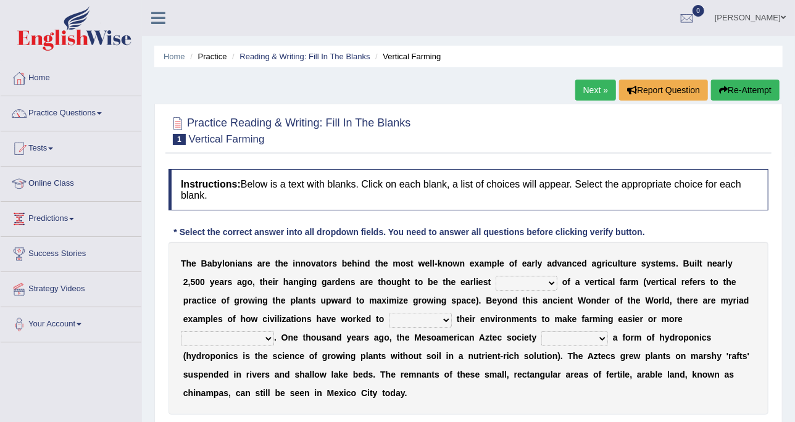
click at [582, 87] on link "Next »" at bounding box center [596, 90] width 41 height 21
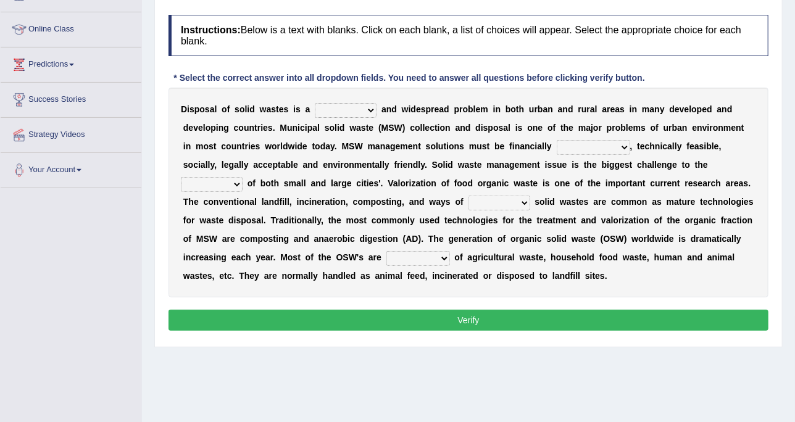
drag, startPoint x: 350, startPoint y: 106, endPoint x: 350, endPoint y: 117, distance: 10.5
click at [350, 106] on select "slanting stinging stalling shafting" at bounding box center [346, 110] width 62 height 15
select select "stinging"
click at [315, 103] on select "slanting stinging stalling shafting" at bounding box center [346, 110] width 62 height 15
click at [490, 137] on div "D i s p o s a l o f s o l i d w a s t e s i s a slanting stinging stalling shaf…" at bounding box center [469, 193] width 600 height 210
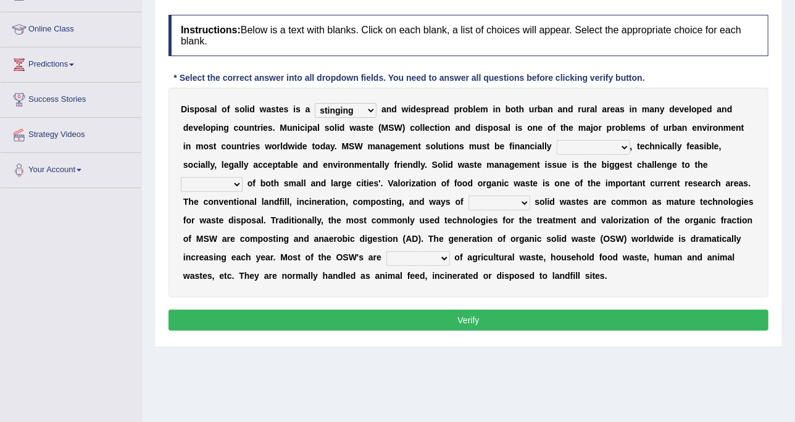
click at [557, 141] on select "unattainable sustainable objectionable treasonable" at bounding box center [593, 147] width 73 height 15
select select "unattainable"
click at [557, 140] on select "unattainable sustainable objectionable treasonable" at bounding box center [593, 147] width 73 height 15
click at [243, 177] on select "plants culture authorities history" at bounding box center [212, 184] width 62 height 15
select select "plants"
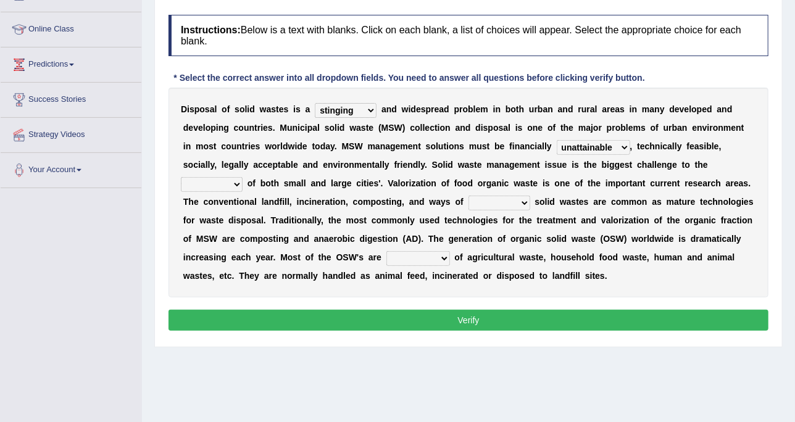
click at [243, 177] on select "plants culture authorities history" at bounding box center [212, 184] width 62 height 15
click at [464, 201] on b at bounding box center [466, 202] width 5 height 10
click at [248, 211] on div "D i s p o s a l o f s o l i d w a s t e s i s a slanting stinging stalling shaf…" at bounding box center [469, 193] width 600 height 210
click at [469, 202] on select "reserving preserving deserving handling" at bounding box center [500, 203] width 62 height 15
select select "reserving"
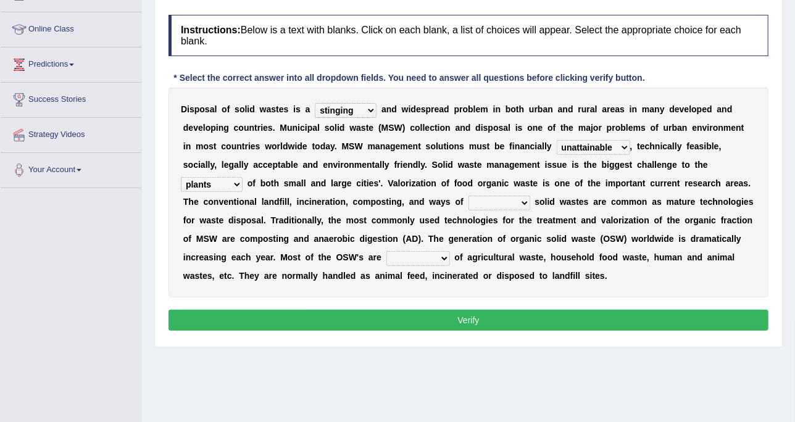
click at [469, 196] on select "reserving preserving deserving handling" at bounding box center [500, 203] width 62 height 15
drag, startPoint x: 667, startPoint y: 237, endPoint x: 666, endPoint y: 246, distance: 9.9
click at [450, 251] on select "composed disposed composing disposing" at bounding box center [419, 258] width 64 height 15
select select "composed"
click at [450, 251] on select "composed disposed composing disposing" at bounding box center [419, 258] width 64 height 15
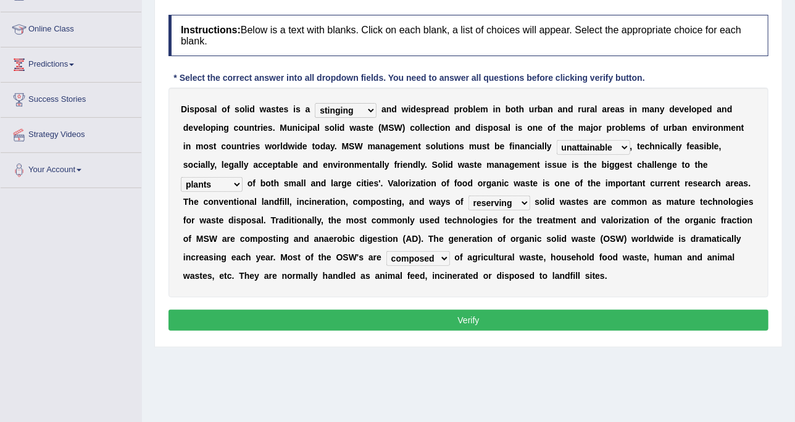
click at [597, 324] on button "Verify" at bounding box center [469, 320] width 600 height 21
